Goal: Use online tool/utility: Utilize a website feature to perform a specific function

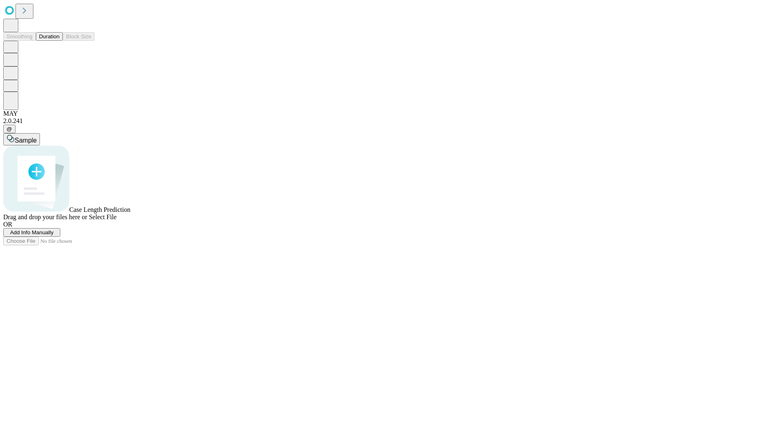
click at [59, 41] on button "Duration" at bounding box center [49, 36] width 27 height 9
click at [37, 137] on span "Sample" at bounding box center [26, 140] width 22 height 7
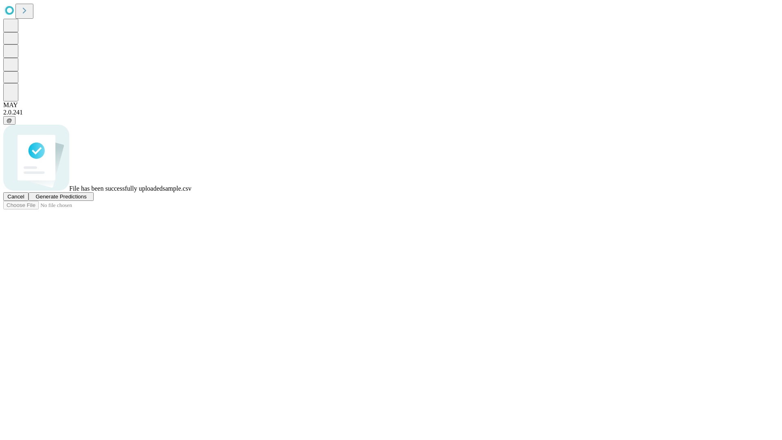
click at [86, 200] on span "Generate Predictions" at bounding box center [60, 197] width 51 height 6
